Goal: Task Accomplishment & Management: Manage account settings

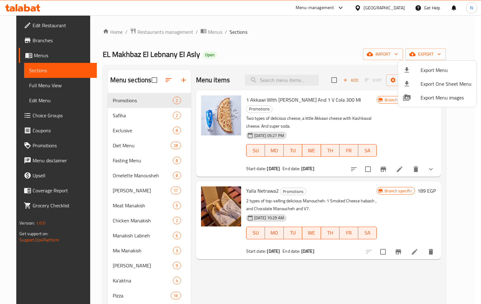
click at [398, 8] on div at bounding box center [240, 152] width 481 height 304
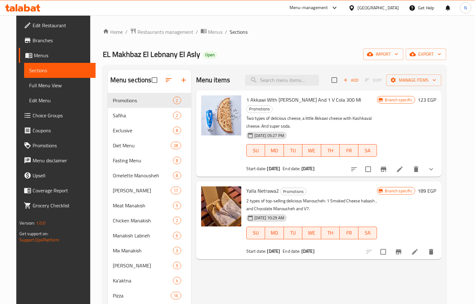
click at [393, 8] on div "[GEOGRAPHIC_DATA]" at bounding box center [377, 7] width 41 height 7
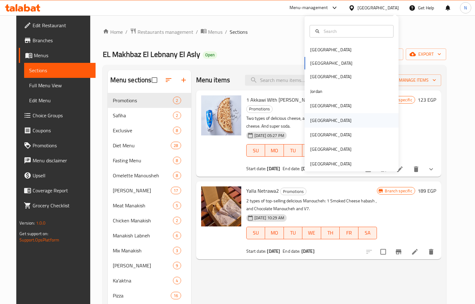
click at [320, 117] on div "Oman" at bounding box center [330, 120] width 51 height 14
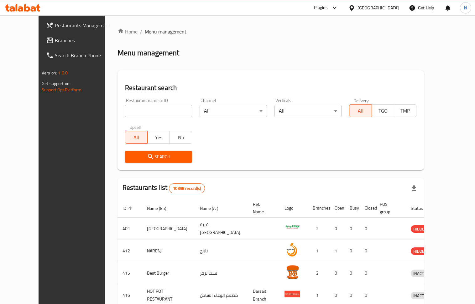
click at [152, 118] on div "Restaurant name or ID Restaurant name or ID" at bounding box center [158, 108] width 75 height 27
click at [146, 111] on input "search" at bounding box center [158, 111] width 67 height 13
paste input "704564"
type input "704564"
click at [124, 169] on div "Restaurant search Restaurant name or ID 704564 Restaurant name or ID Channel Al…" at bounding box center [270, 120] width 306 height 100
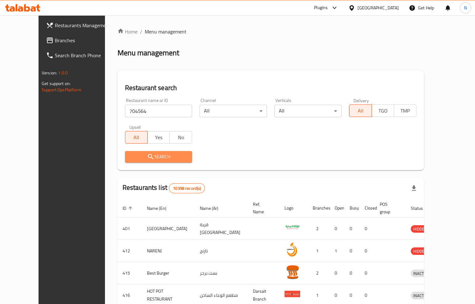
click at [130, 161] on span "Search" at bounding box center [158, 157] width 57 height 8
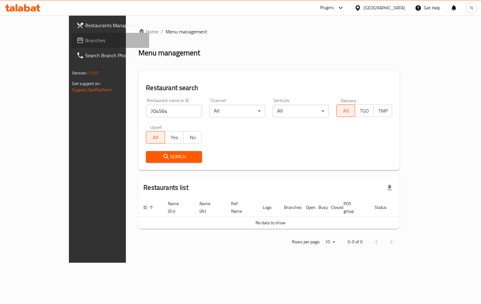
click at [85, 42] on span "Branches" at bounding box center [114, 41] width 59 height 8
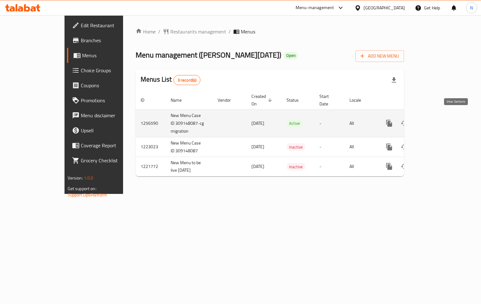
click at [442, 119] on link "enhanced table" at bounding box center [434, 123] width 15 height 15
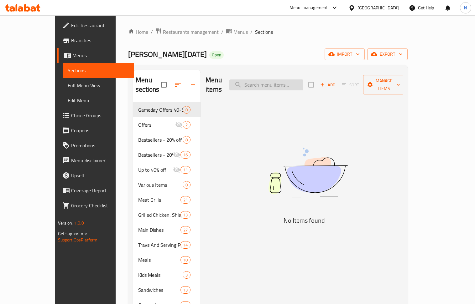
click at [299, 80] on input "search" at bounding box center [266, 85] width 74 height 11
paste input "عرض موزة بتلو بالفتة"
click at [303, 84] on input "عرض موزة بتلو بالفتة" at bounding box center [266, 85] width 74 height 11
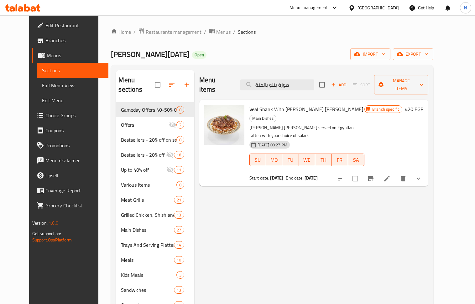
type input "موزة بتلو بالفتة"
click at [46, 40] on span "Branches" at bounding box center [74, 41] width 58 height 8
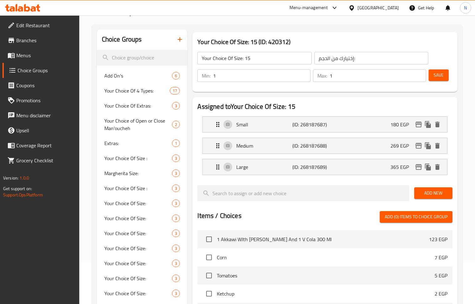
scroll to position [4740, 0]
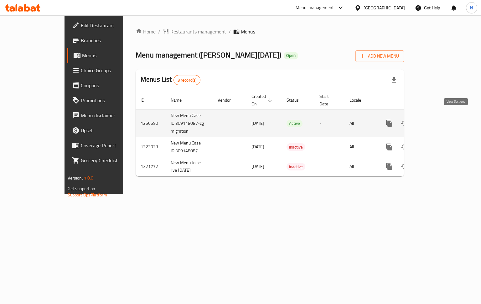
click at [438, 120] on icon "enhanced table" at bounding box center [434, 124] width 8 height 8
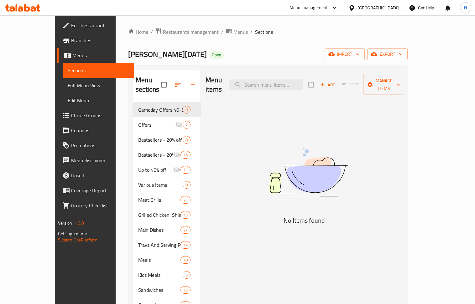
click at [287, 87] on div "Menu items Add Sort Manage items" at bounding box center [303, 85] width 197 height 30
click at [287, 84] on input "search" at bounding box center [266, 85] width 74 height 11
paste input "عرض موزة بتلو بالفتة"
click at [303, 83] on input "عرض موزة بتلو بالفتة" at bounding box center [266, 85] width 74 height 11
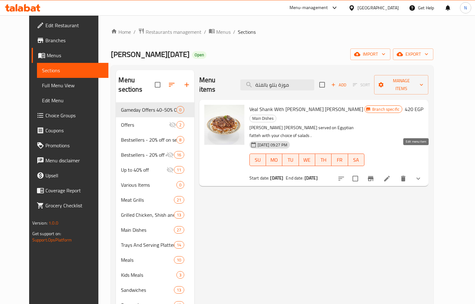
type input "موزة بتلو بالفتة"
click at [389, 176] on icon at bounding box center [387, 179] width 6 height 6
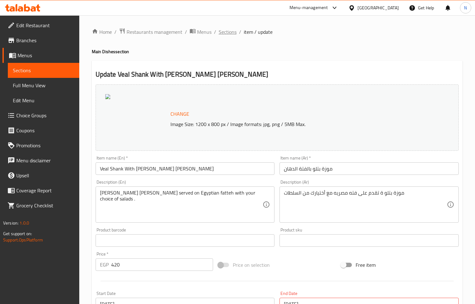
click at [229, 33] on span "Sections" at bounding box center [228, 32] width 18 height 8
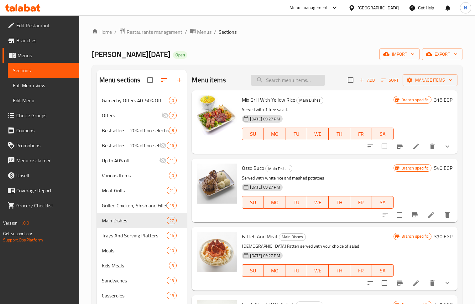
click at [282, 82] on input "search" at bounding box center [288, 80] width 74 height 11
paste input "726703"
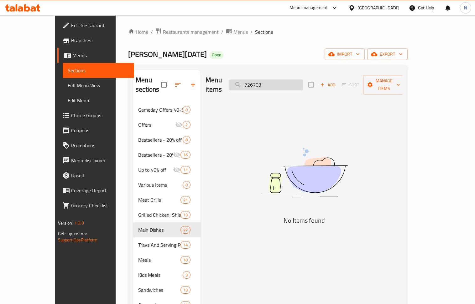
click at [285, 80] on input "726703" at bounding box center [266, 85] width 74 height 11
paste input "موزة بتلو بالفتة"
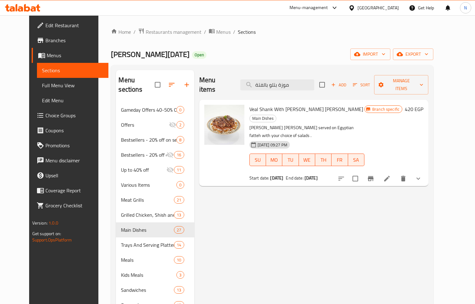
type input "موزة بتلو بالفتة"
click at [373, 176] on icon "Branch-specific-item" at bounding box center [371, 178] width 6 height 5
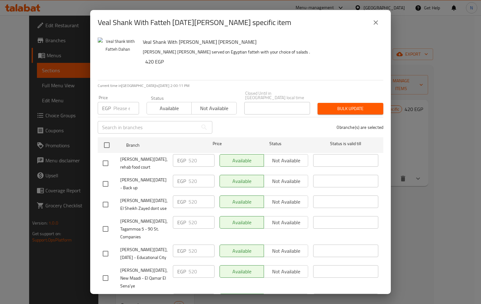
click at [375, 25] on icon "close" at bounding box center [376, 23] width 8 height 8
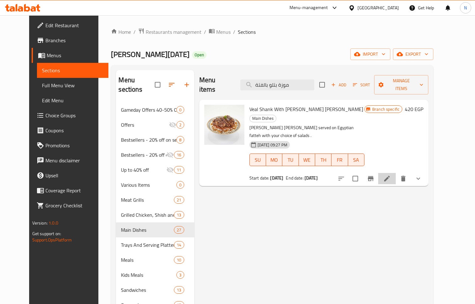
click at [395, 173] on li at bounding box center [387, 178] width 18 height 11
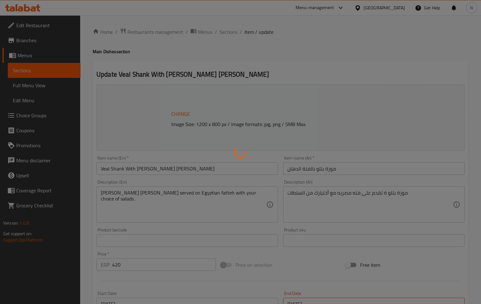
type input "اختيارك من السلطة:"
type input "1"
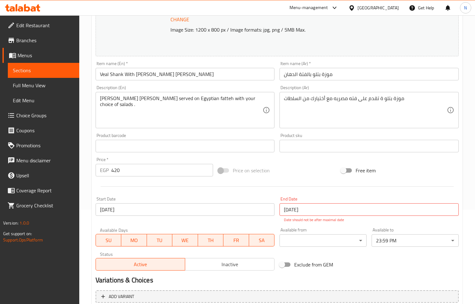
scroll to position [165, 0]
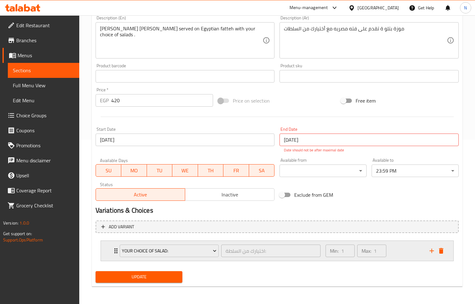
click at [404, 250] on div "Min: 1 ​ Max: 1 ​" at bounding box center [374, 251] width 104 height 20
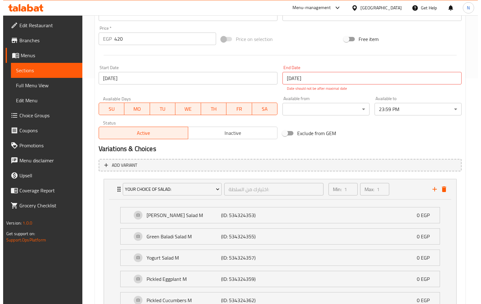
scroll to position [250, 0]
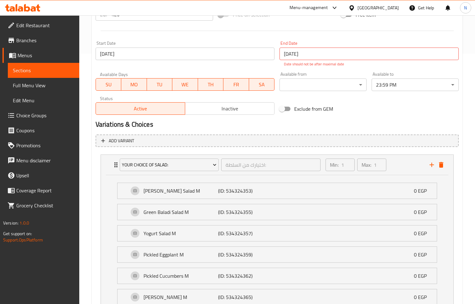
click at [196, 54] on input "10-05-2023" at bounding box center [184, 54] width 179 height 13
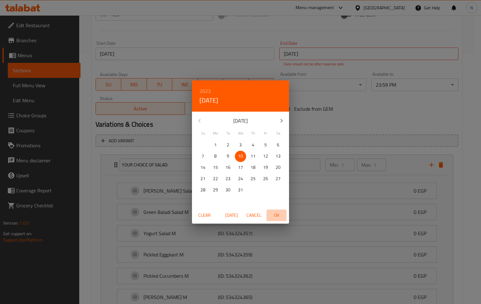
click at [277, 215] on span "OK" at bounding box center [276, 216] width 15 height 8
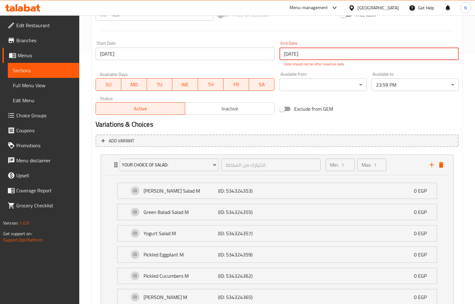
click at [329, 53] on input "10-05-2123" at bounding box center [368, 54] width 179 height 13
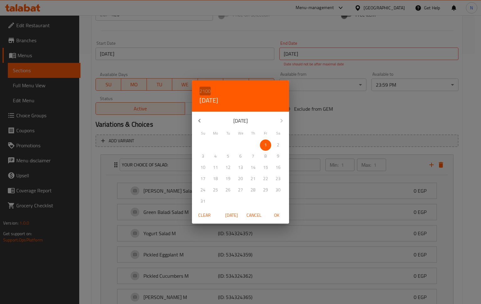
click at [208, 91] on h6 "2100" at bounding box center [204, 91] width 11 height 9
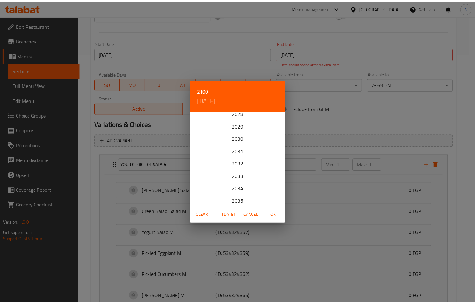
scroll to position [54, 0]
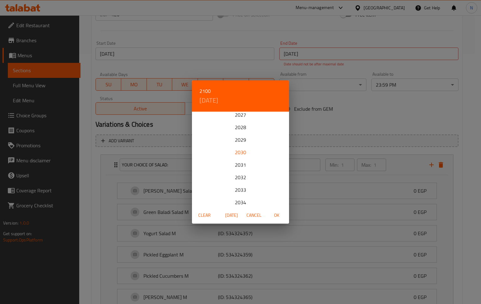
click at [241, 153] on div "2030" at bounding box center [240, 152] width 97 height 13
click at [280, 123] on icon "button" at bounding box center [282, 121] width 8 height 8
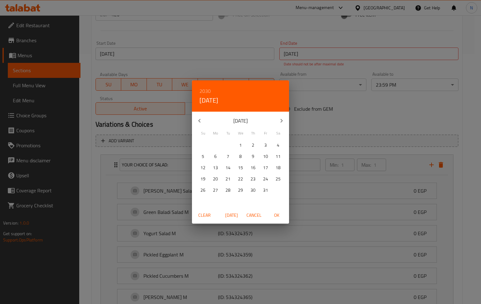
click at [280, 123] on icon "button" at bounding box center [282, 121] width 8 height 8
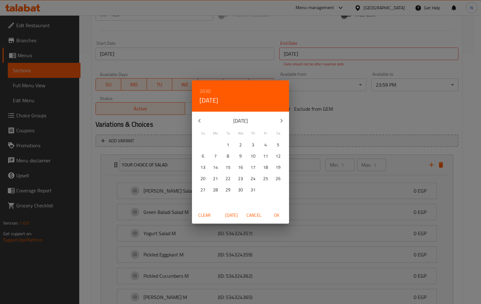
click at [252, 193] on p "31" at bounding box center [252, 190] width 5 height 8
click at [278, 218] on span "OK" at bounding box center [276, 216] width 15 height 8
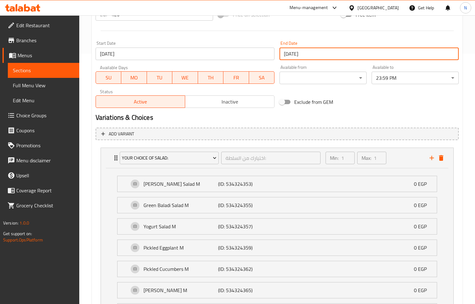
click at [316, 53] on input "31-10-2030" at bounding box center [368, 54] width 179 height 13
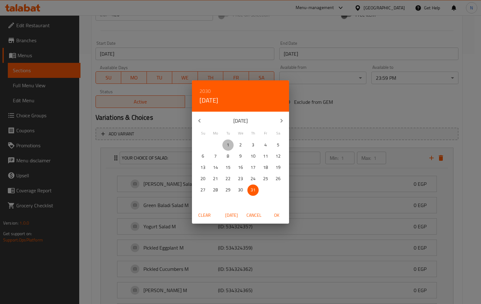
click at [229, 142] on p "1" at bounding box center [228, 145] width 3 height 8
click at [277, 212] on span "OK" at bounding box center [276, 216] width 15 height 8
type input "01-10-2030"
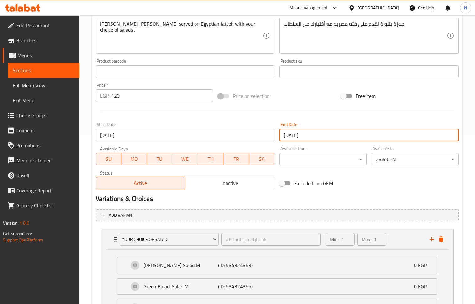
scroll to position [53, 0]
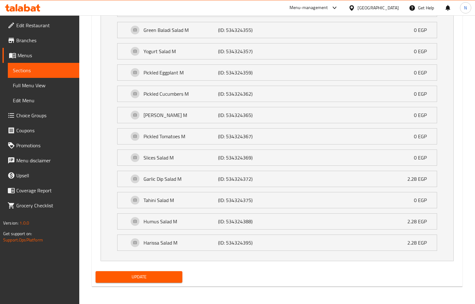
click at [163, 278] on span "Update" at bounding box center [139, 277] width 77 height 8
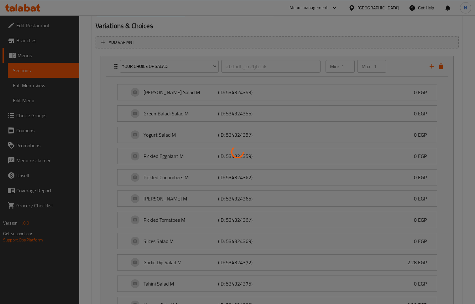
scroll to position [262, 0]
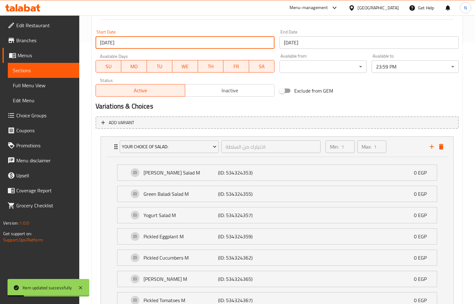
click at [173, 38] on input "10-05-2023" at bounding box center [184, 42] width 179 height 13
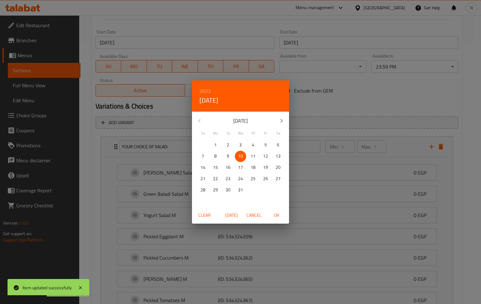
click at [216, 156] on p "8" at bounding box center [215, 156] width 3 height 8
click at [204, 91] on h6 "2023" at bounding box center [204, 91] width 11 height 9
click at [206, 89] on h6 "2023" at bounding box center [204, 91] width 11 height 9
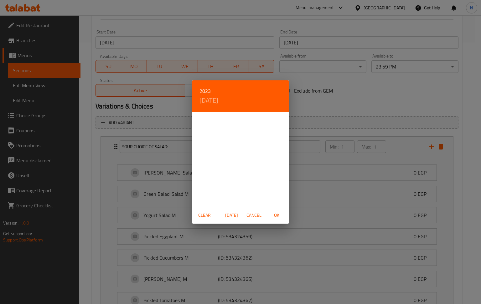
click at [234, 213] on span "Today" at bounding box center [231, 216] width 15 height 8
click at [277, 217] on span "OK" at bounding box center [276, 216] width 15 height 8
type input "08-10-2025"
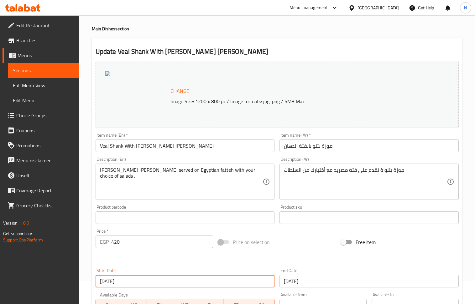
scroll to position [11, 0]
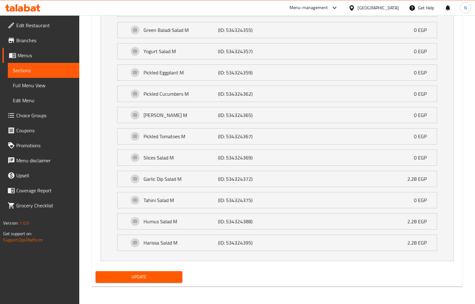
click at [133, 281] on span "Update" at bounding box center [139, 277] width 77 height 8
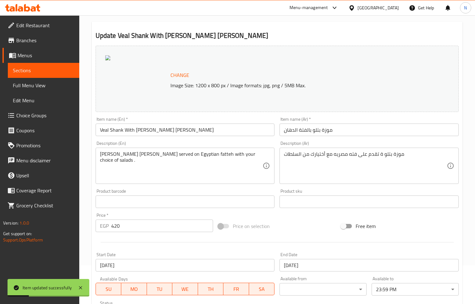
scroll to position [0, 0]
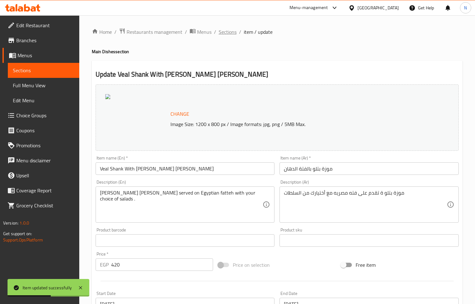
click at [228, 35] on span "Sections" at bounding box center [228, 32] width 18 height 8
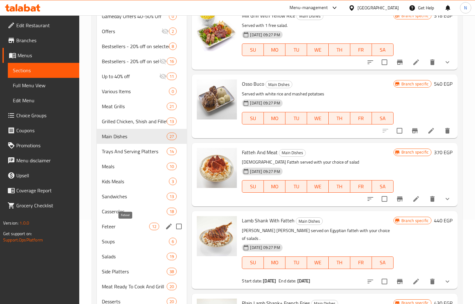
scroll to position [155, 0]
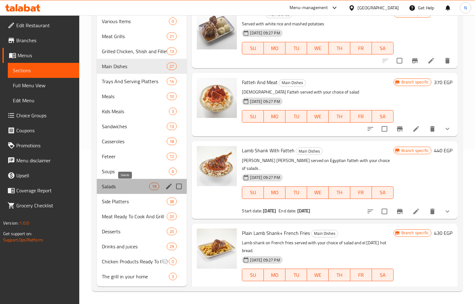
click at [123, 183] on span "Salads" at bounding box center [126, 187] width 48 height 8
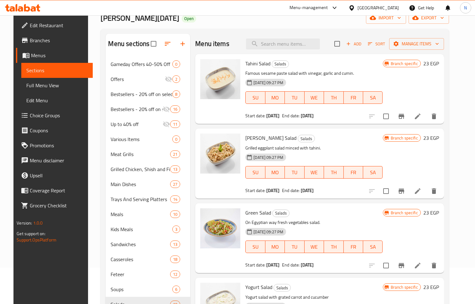
scroll to position [42, 0]
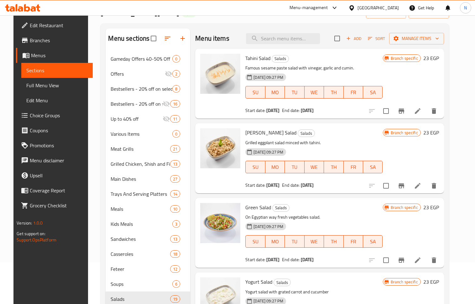
click at [45, 113] on span "Choice Groups" at bounding box center [59, 116] width 58 height 8
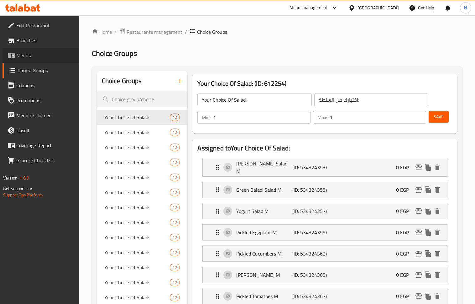
click at [36, 50] on link "Menus" at bounding box center [41, 55] width 77 height 15
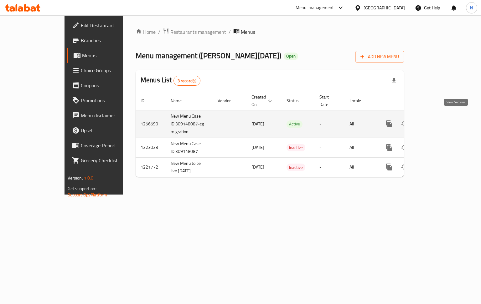
click at [442, 116] on link "enhanced table" at bounding box center [434, 123] width 15 height 15
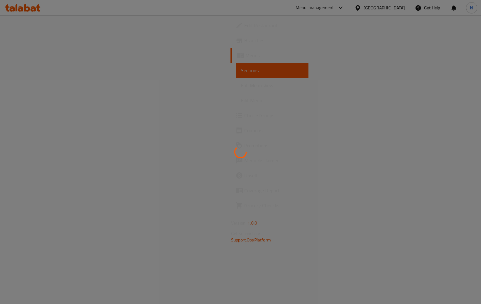
click at [170, 69] on div at bounding box center [240, 152] width 481 height 304
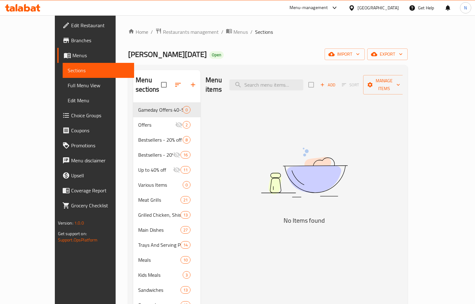
drag, startPoint x: 43, startPoint y: 23, endPoint x: 65, endPoint y: 38, distance: 27.1
click at [71, 23] on span "Edit Restaurant" at bounding box center [100, 26] width 58 height 8
